Goal: Information Seeking & Learning: Stay updated

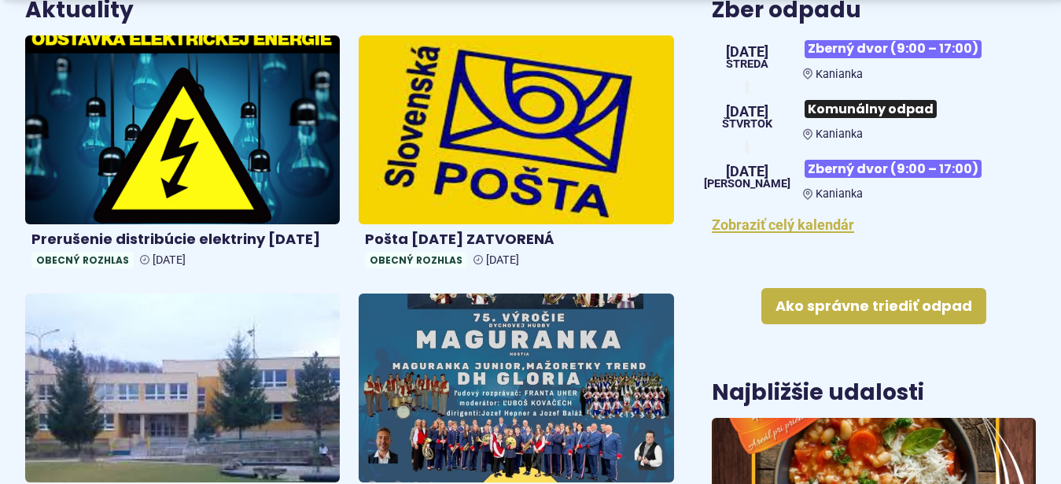
scroll to position [642, 0]
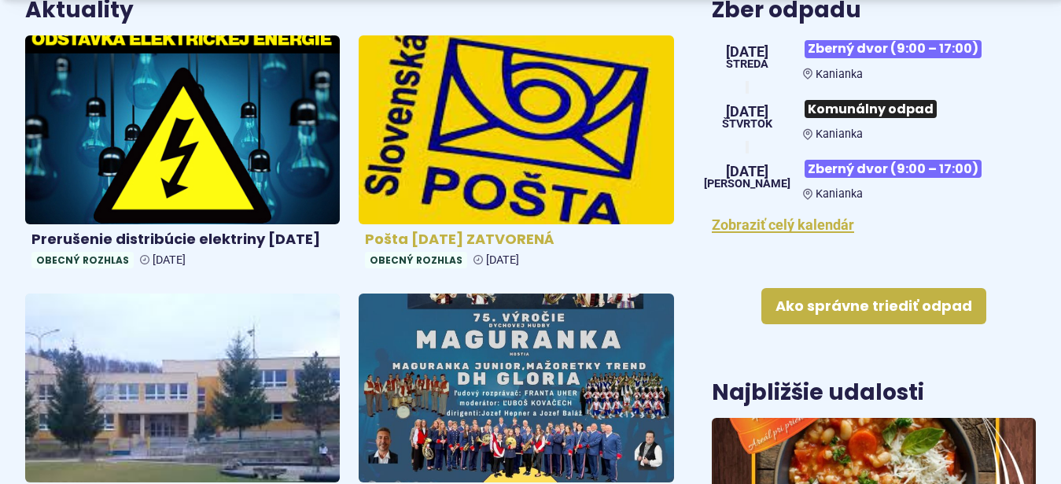
click at [476, 123] on img at bounding box center [516, 129] width 362 height 217
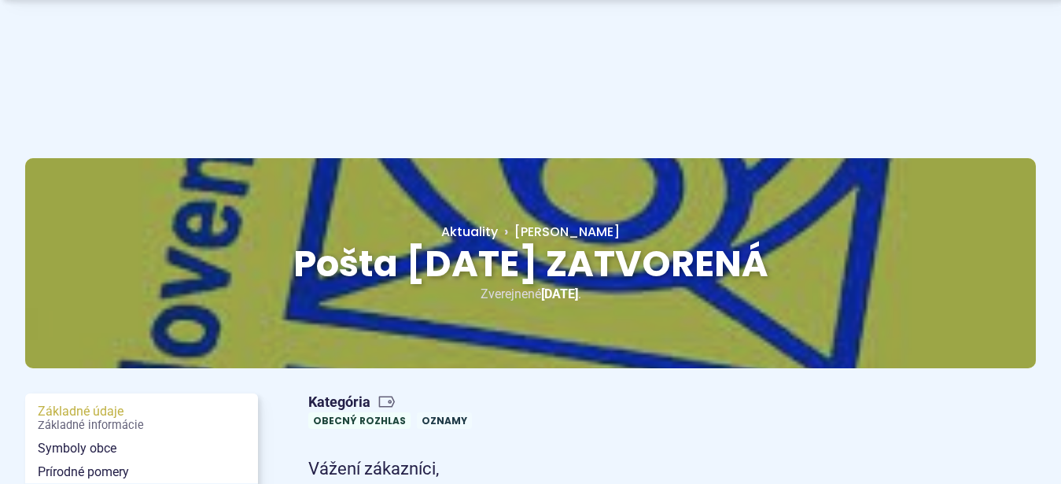
scroll to position [241, 0]
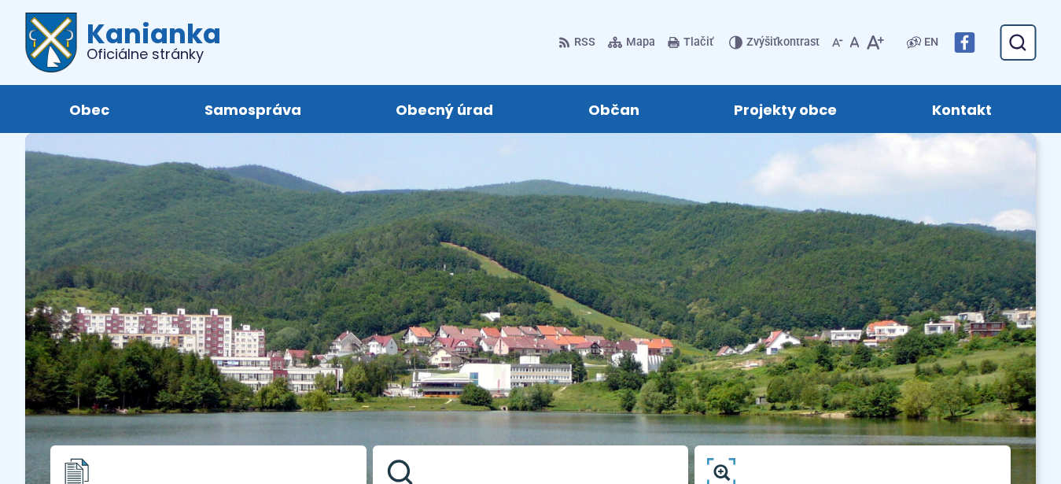
scroll to position [642, 0]
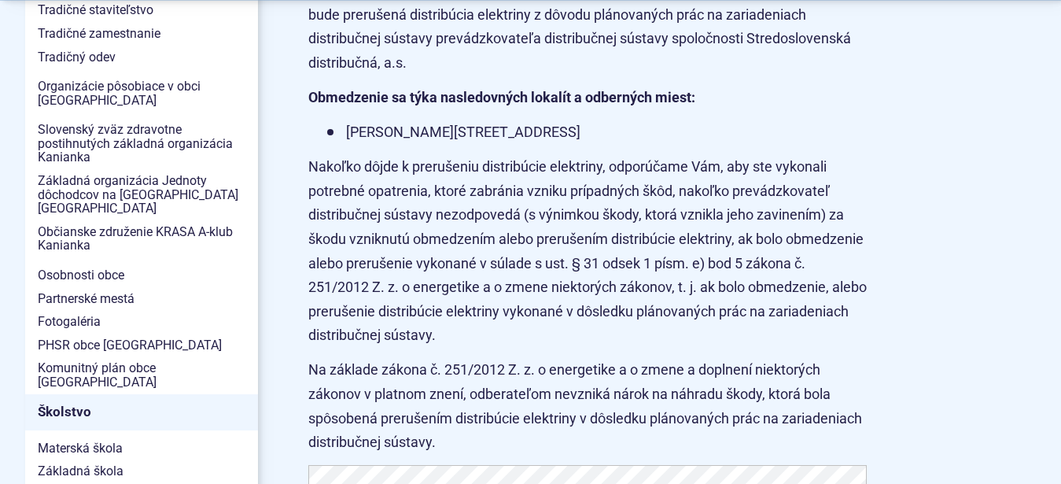
scroll to position [642, 0]
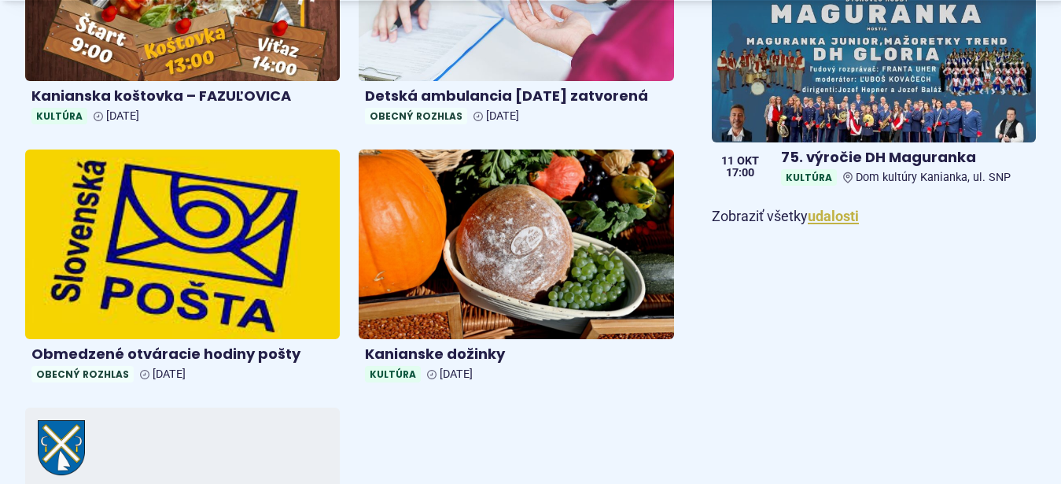
scroll to position [1364, 0]
